Goal: Check status: Check status

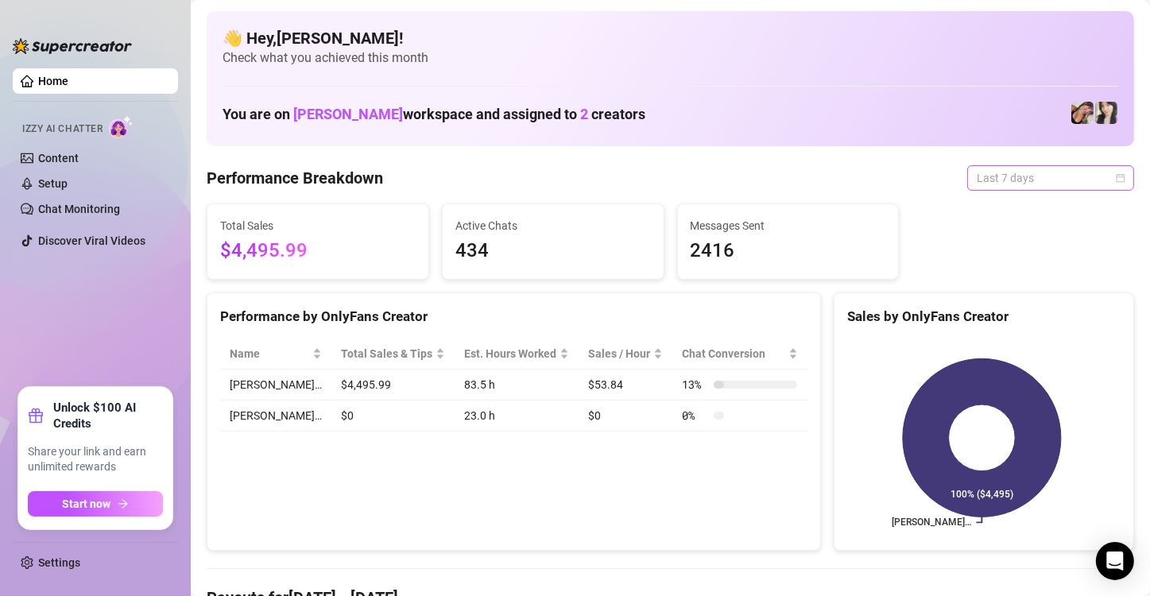
click at [1074, 184] on span "Last 7 days" at bounding box center [1051, 178] width 148 height 24
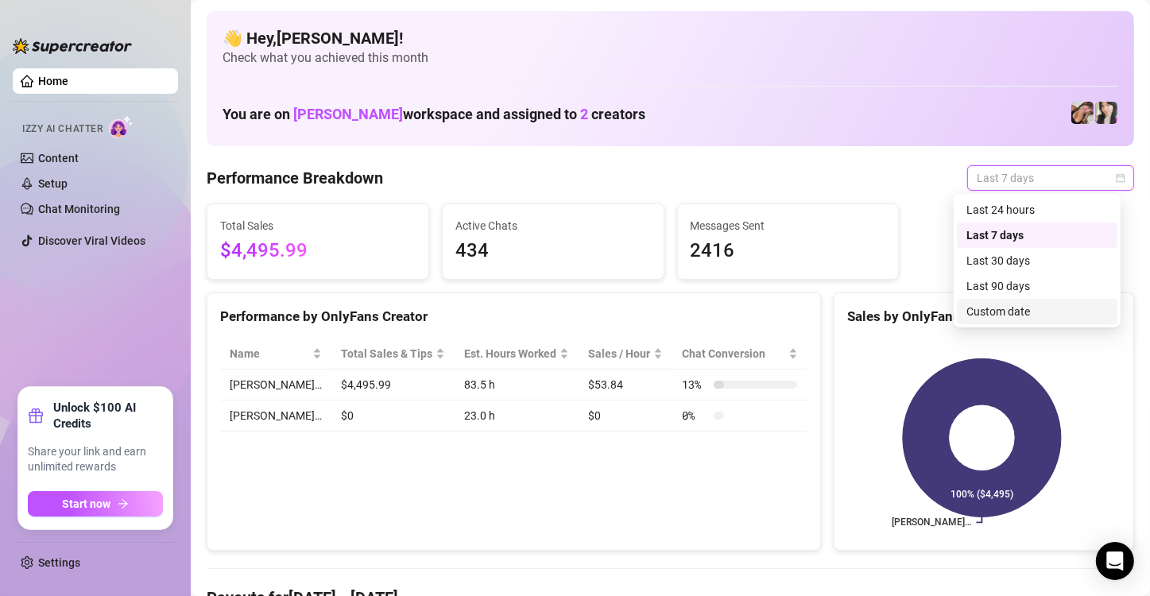
click at [1041, 320] on div "Custom date" at bounding box center [1037, 311] width 161 height 25
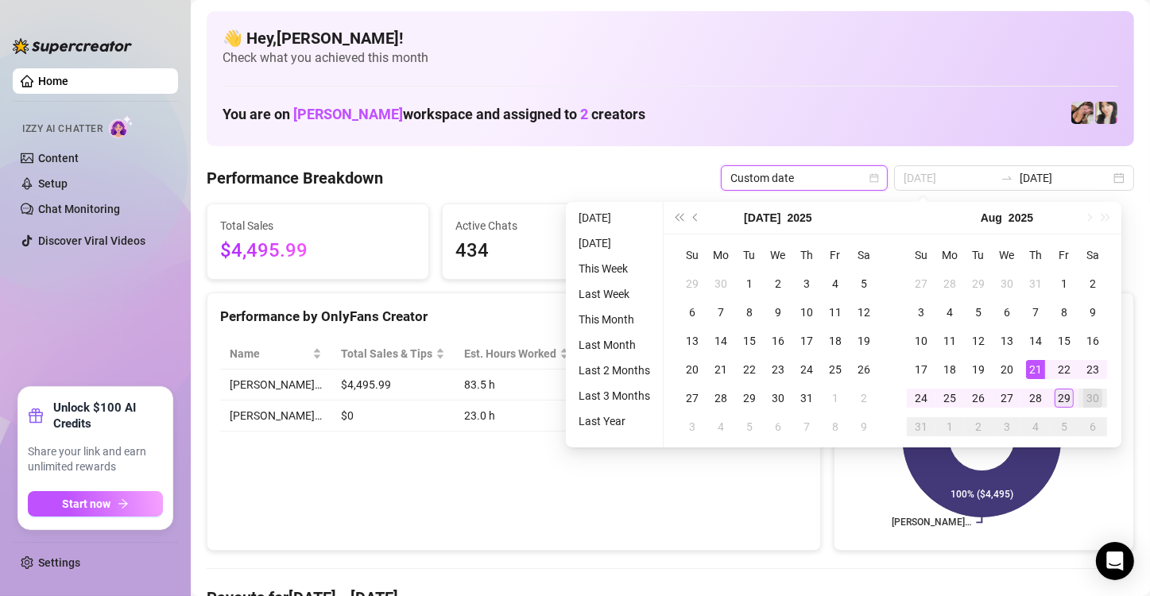
type input "[DATE]"
click at [1059, 399] on div "29" at bounding box center [1064, 398] width 19 height 19
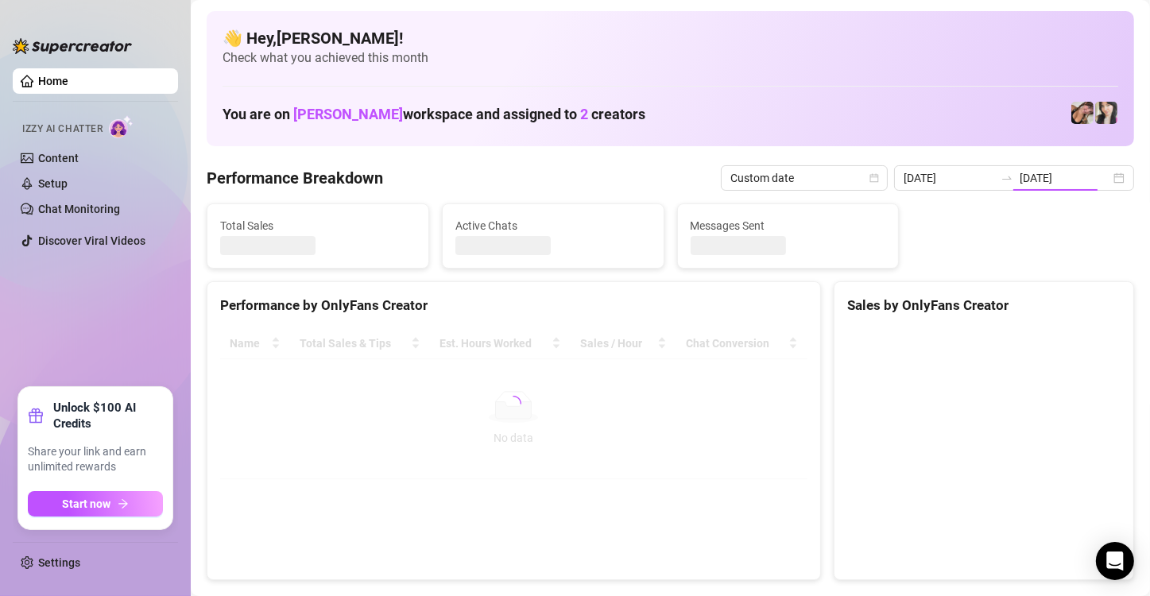
type input "[DATE]"
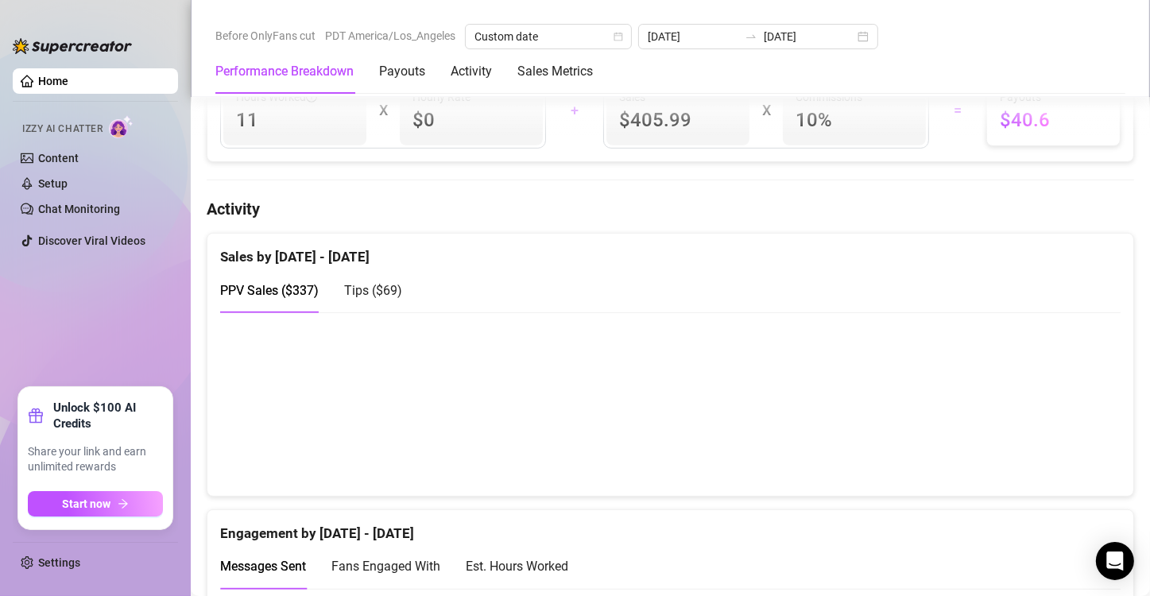
scroll to position [682, 0]
click at [388, 286] on span "Tips ( $69 )" at bounding box center [373, 288] width 58 height 15
